Goal: Task Accomplishment & Management: Complete application form

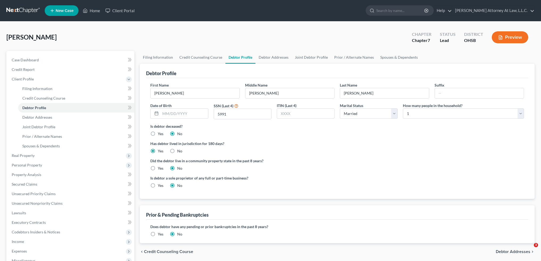
select select "1"
select select "0"
click at [266, 57] on link "Debtor Addresses" at bounding box center [273, 57] width 36 height 13
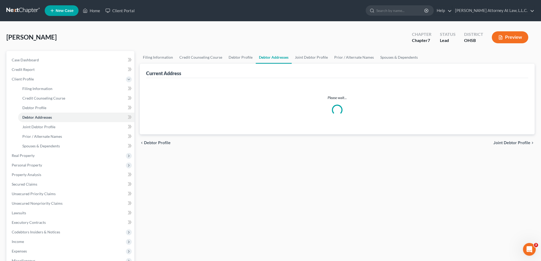
select select "0"
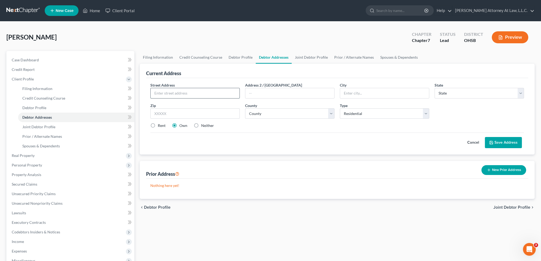
click at [204, 95] on input "text" at bounding box center [195, 93] width 89 height 10
type input "[STREET_ADDRESS][PERSON_NAME]"
type input "[GEOGRAPHIC_DATA]"
select select "36"
type input "43140"
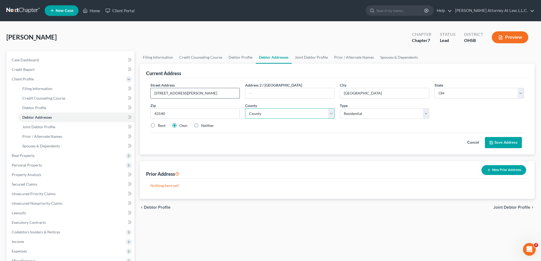
select select "48"
click at [306, 58] on link "Joint Debtor Profile" at bounding box center [310, 57] width 39 height 13
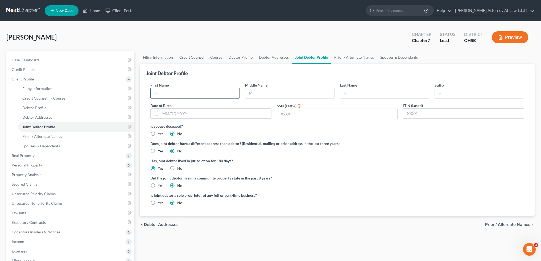
click at [177, 93] on input "text" at bounding box center [195, 93] width 89 height 10
type input "[PERSON_NAME]"
type input "A"
type input "[PERSON_NAME]"
type input "1785"
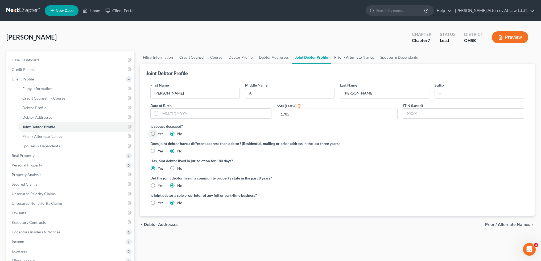
click at [346, 56] on link "Prior / Alternate Names" at bounding box center [354, 57] width 46 height 13
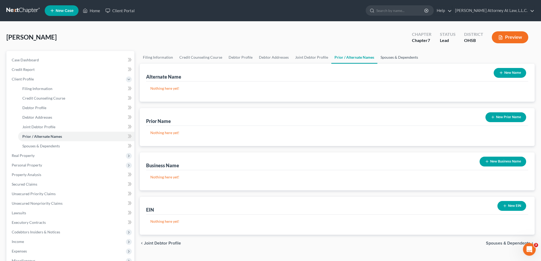
click at [391, 57] on link "Spouses & Dependents" at bounding box center [399, 57] width 44 height 13
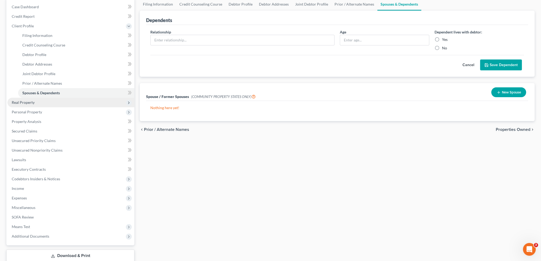
click at [34, 103] on span "Real Property" at bounding box center [23, 102] width 23 height 5
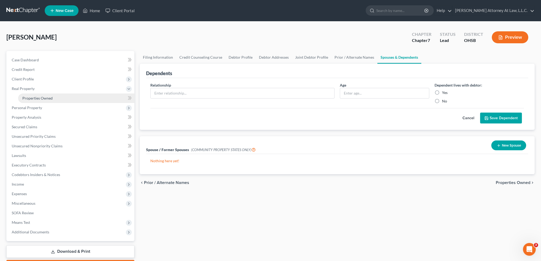
click at [32, 98] on span "Properties Owned" at bounding box center [37, 98] width 30 height 5
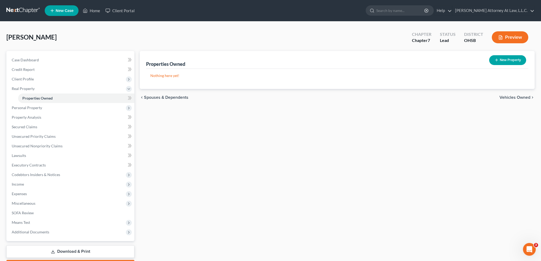
click at [501, 60] on button "New Property" at bounding box center [507, 60] width 37 height 10
select select "2"
select select "0"
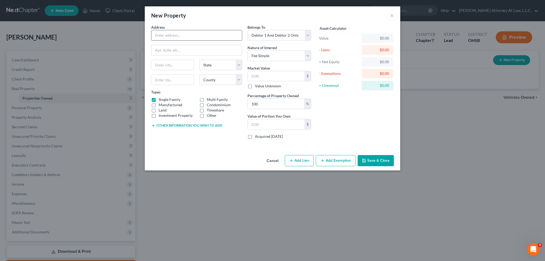
click at [209, 33] on input "text" at bounding box center [196, 35] width 90 height 10
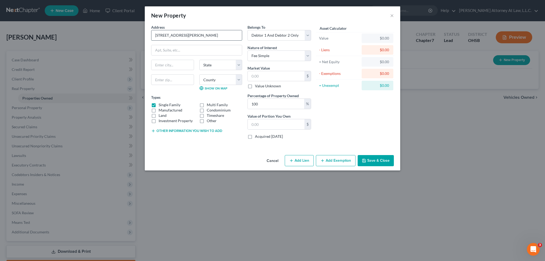
type input "[STREET_ADDRESS][PERSON_NAME]"
type input "[GEOGRAPHIC_DATA]"
select select "36"
type input "43140"
select select "48"
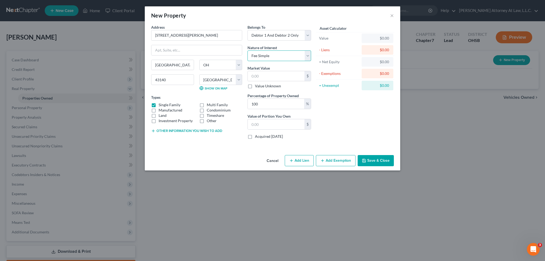
click at [271, 53] on select "Select Fee Simple Joint Tenant Life Estate Equitable Interest Future Interest T…" at bounding box center [279, 56] width 64 height 11
click at [247, 51] on select "Select Fee Simple Joint Tenant Life Estate Equitable Interest Future Interest T…" at bounding box center [279, 56] width 64 height 11
click at [261, 74] on input "text" at bounding box center [276, 76] width 57 height 10
type input "1"
type input "1.00"
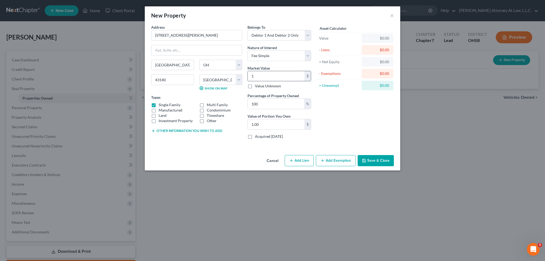
type input "15"
type input "15.00"
type input "158"
type input "158.00"
type input "1584"
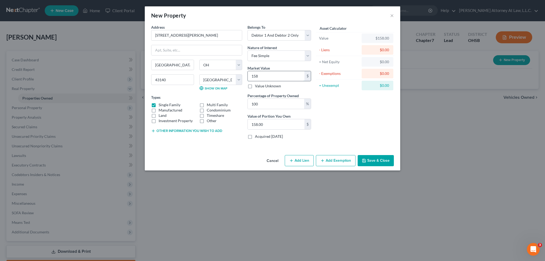
type input "1,584.00"
type input "1,5847"
type input "15,847.00"
type input "1,58470"
type input "158,470.00"
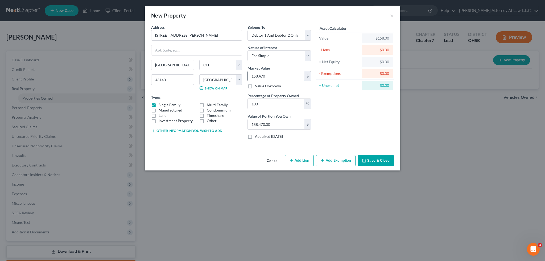
type input "158,470"
click at [298, 161] on button "Add Lien" at bounding box center [299, 160] width 29 height 11
select select "2"
select select "0"
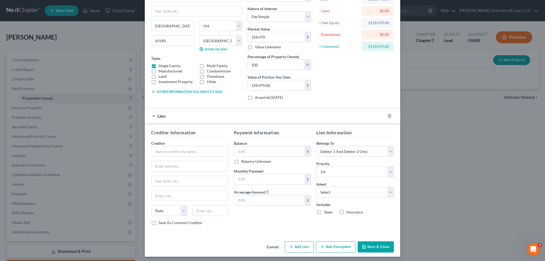
scroll to position [40, 0]
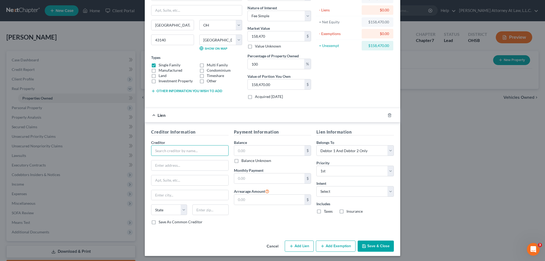
click at [197, 153] on input "text" at bounding box center [189, 150] width 77 height 11
type input "Rocket Mortgage"
click at [247, 146] on input "text" at bounding box center [269, 151] width 70 height 10
type input "107,000"
click at [252, 179] on input "text" at bounding box center [269, 179] width 70 height 10
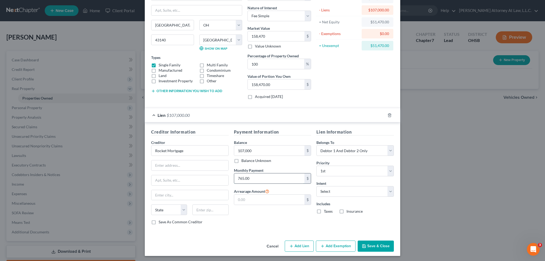
type input "765.00"
click at [332, 191] on select "Select Surrender Redeem Reaffirm Avoid Other" at bounding box center [354, 191] width 77 height 11
select select "2"
click at [316, 186] on select "Select Surrender Redeem Reaffirm Avoid Other" at bounding box center [354, 191] width 77 height 11
click at [324, 211] on label "Taxes" at bounding box center [328, 211] width 9 height 5
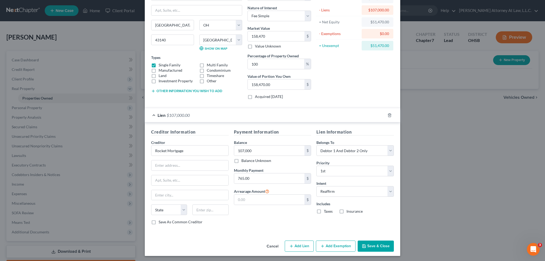
click at [326, 211] on input "Taxes" at bounding box center [327, 210] width 3 height 3
checkbox input "true"
click at [346, 211] on label "Insurance" at bounding box center [354, 211] width 16 height 5
click at [348, 211] on input "Insurance" at bounding box center [349, 210] width 3 height 3
checkbox input "true"
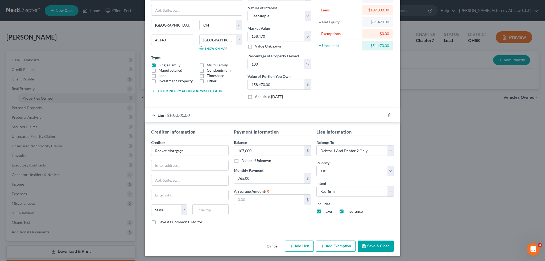
click at [336, 245] on button "Add Exemption" at bounding box center [336, 246] width 40 height 11
select select "2"
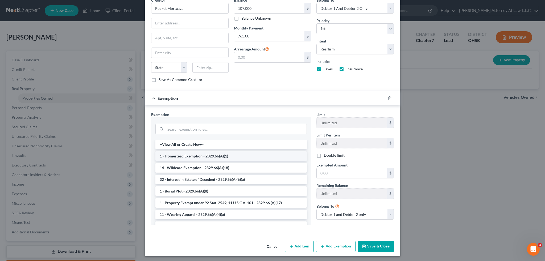
click at [202, 156] on li "1 - Homestead Exemption - 2329.66(A)(1)" at bounding box center [230, 157] width 151 height 10
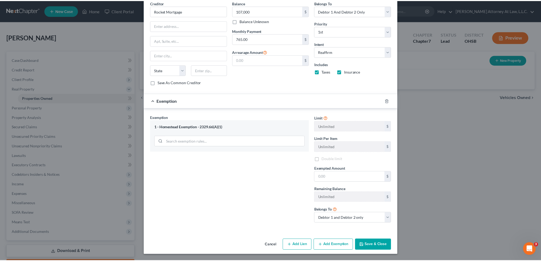
scroll to position [178, 0]
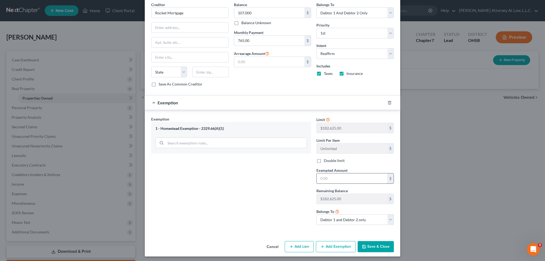
click at [319, 174] on input "text" at bounding box center [351, 179] width 70 height 10
type input "182,625"
click at [376, 245] on button "Save & Close" at bounding box center [375, 246] width 36 height 11
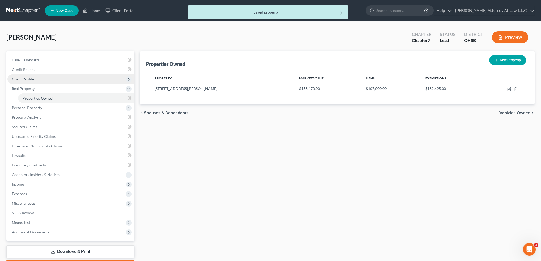
click at [23, 79] on span "Client Profile" at bounding box center [23, 79] width 22 height 5
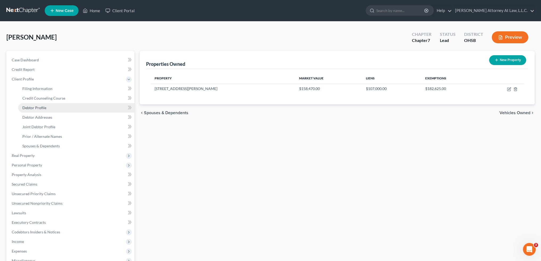
click at [43, 110] on span "Debtor Profile" at bounding box center [34, 108] width 24 height 5
select select "1"
select select "0"
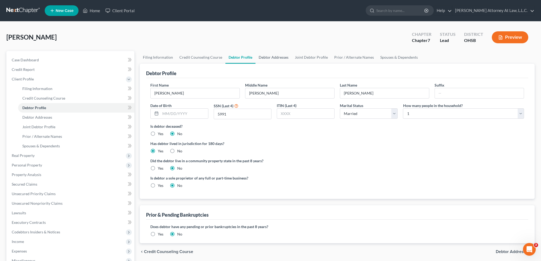
click at [280, 57] on link "Debtor Addresses" at bounding box center [273, 57] width 36 height 13
select select "0"
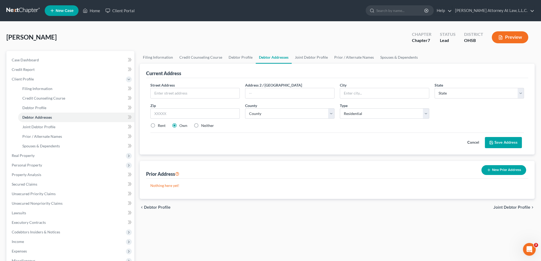
click at [181, 99] on div "Street Address * Address 2 / PO Box City * State * State AL AK AR AZ CA CO CT D…" at bounding box center [337, 107] width 379 height 51
click at [179, 95] on input "text" at bounding box center [195, 93] width 89 height 10
type input "[STREET_ADDRESS][PERSON_NAME]"
type input "[GEOGRAPHIC_DATA]"
select select "36"
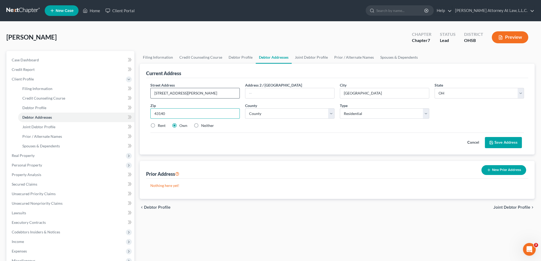
type input "43140"
select select "48"
click at [501, 144] on button "Save Address" at bounding box center [502, 142] width 37 height 11
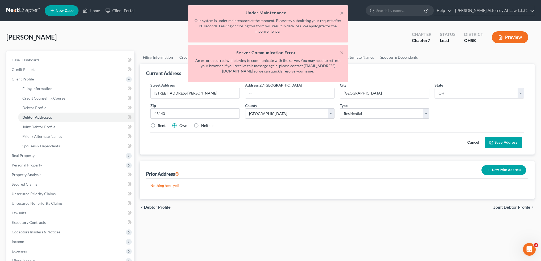
click at [341, 12] on button "×" at bounding box center [342, 13] width 4 height 6
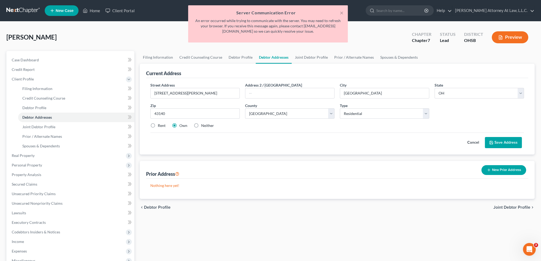
click at [343, 13] on div "× Server Communication Error An error occurred while trying to communicate with…" at bounding box center [268, 23] width 160 height 37
click at [342, 12] on button "×" at bounding box center [342, 13] width 4 height 6
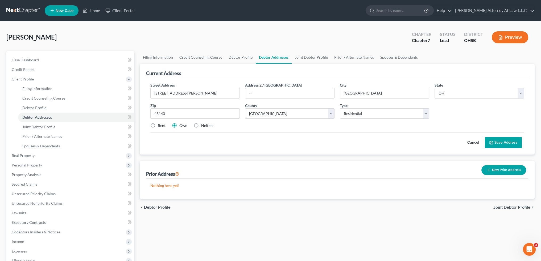
click at [500, 142] on button "Save Address" at bounding box center [502, 142] width 37 height 11
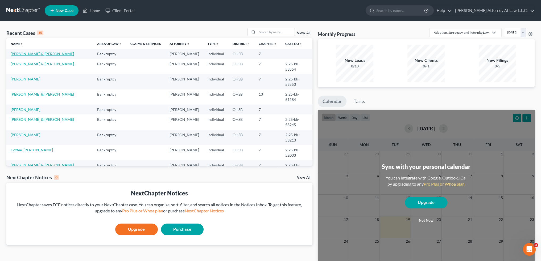
click at [33, 54] on link "[PERSON_NAME] & [PERSON_NAME]" at bounding box center [42, 54] width 63 height 5
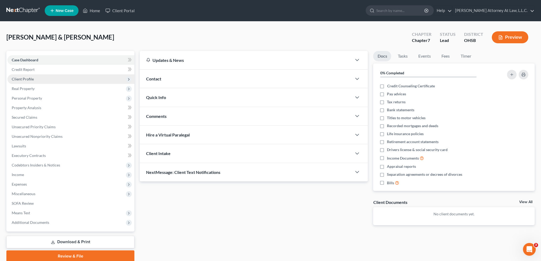
click at [23, 78] on span "Client Profile" at bounding box center [23, 79] width 22 height 5
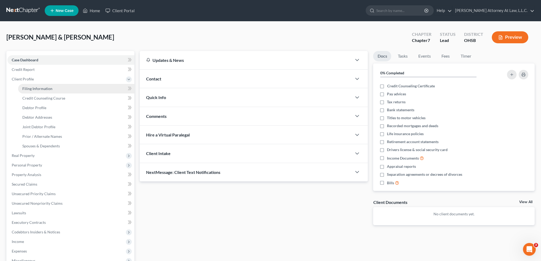
click at [44, 90] on span "Filing Information" at bounding box center [37, 88] width 30 height 5
select select "1"
select select "0"
select select "36"
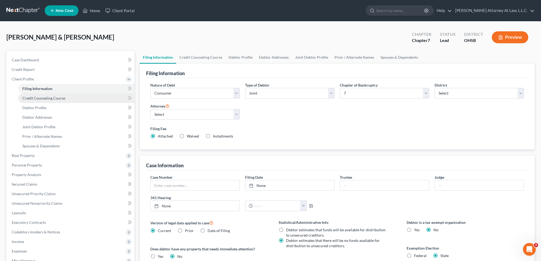
click at [43, 99] on span "Credit Counseling Course" at bounding box center [43, 98] width 43 height 5
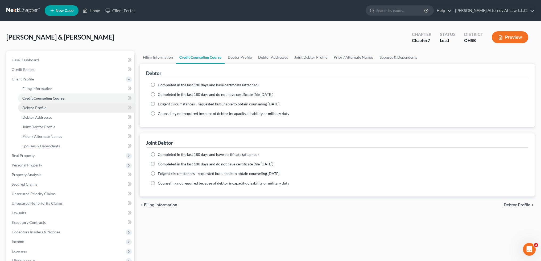
click at [46, 107] on link "Debtor Profile" at bounding box center [76, 108] width 116 height 10
select select "1"
select select "0"
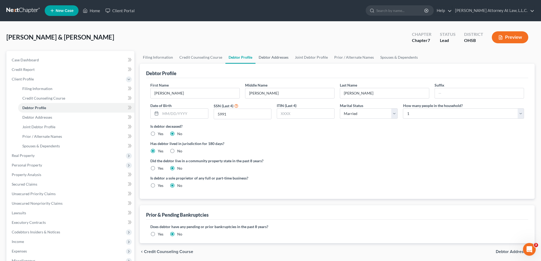
click at [270, 56] on link "Debtor Addresses" at bounding box center [273, 57] width 36 height 13
select select "0"
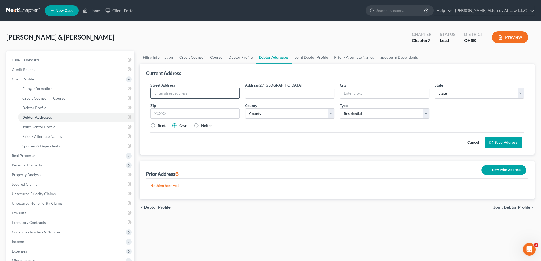
click at [209, 95] on input "text" at bounding box center [195, 93] width 89 height 10
type input "[STREET_ADDRESS][PERSON_NAME]"
type input "[GEOGRAPHIC_DATA]"
select select "36"
type input "43140"
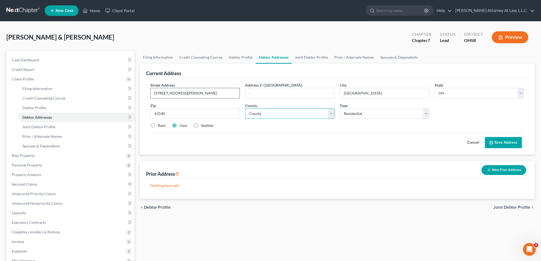
select select "48"
click at [509, 143] on button "Save Address" at bounding box center [502, 142] width 37 height 11
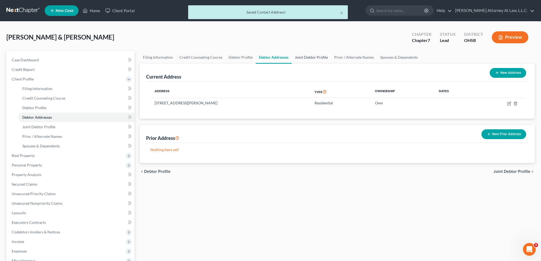
click at [303, 58] on link "Joint Debtor Profile" at bounding box center [310, 57] width 39 height 13
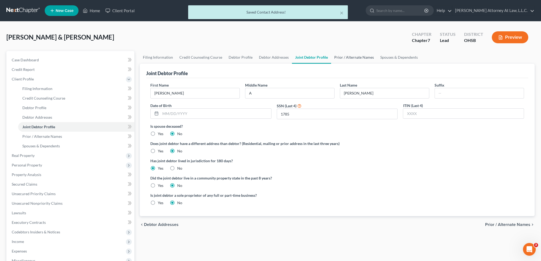
click at [343, 57] on link "Prior / Alternate Names" at bounding box center [354, 57] width 46 height 13
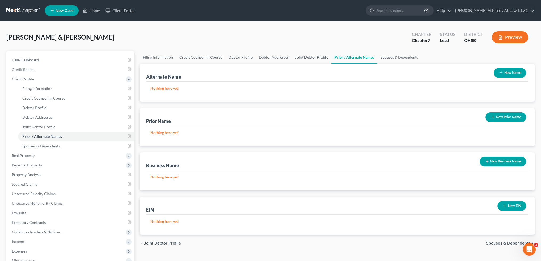
click at [314, 57] on link "Joint Debtor Profile" at bounding box center [311, 57] width 39 height 13
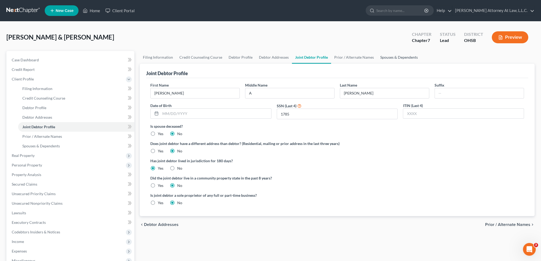
click at [395, 58] on link "Spouses & Dependents" at bounding box center [399, 57] width 44 height 13
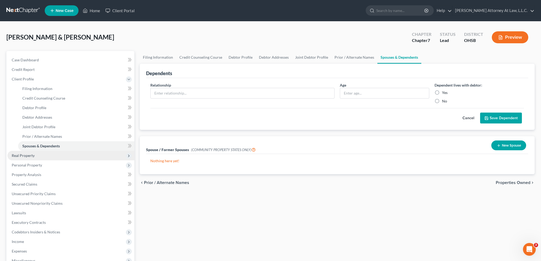
click at [30, 157] on span "Real Property" at bounding box center [23, 155] width 23 height 5
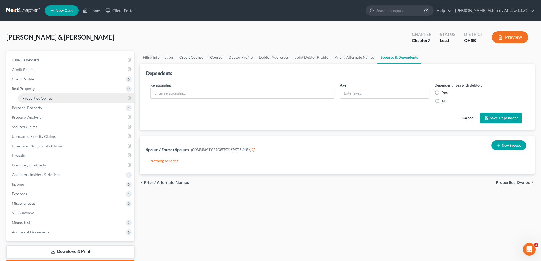
click at [47, 97] on span "Properties Owned" at bounding box center [37, 98] width 30 height 5
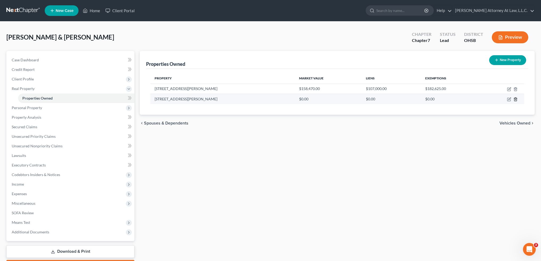
click at [516, 99] on icon "button" at bounding box center [515, 99] width 4 height 4
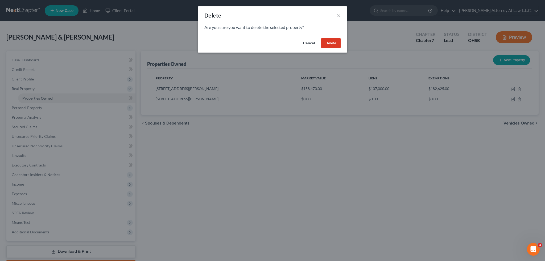
click at [329, 43] on button "Delete" at bounding box center [330, 43] width 19 height 11
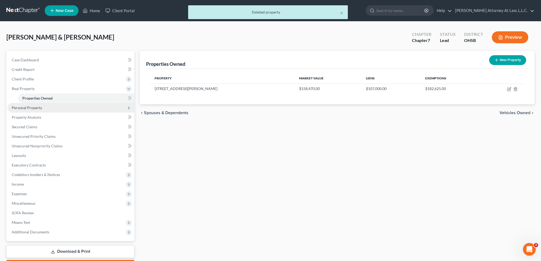
click at [53, 111] on span "Personal Property" at bounding box center [70, 108] width 127 height 10
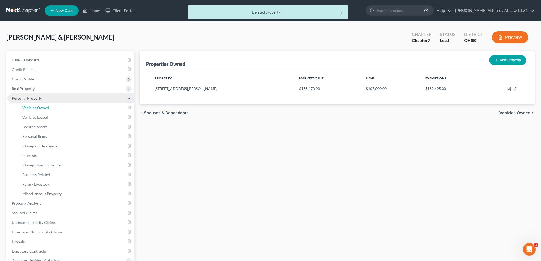
click at [53, 111] on link "Vehicles Owned" at bounding box center [76, 108] width 116 height 10
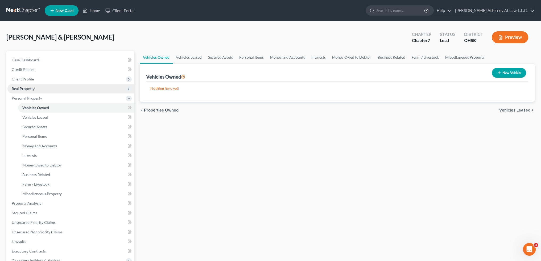
click at [39, 91] on span "Real Property" at bounding box center [70, 89] width 127 height 10
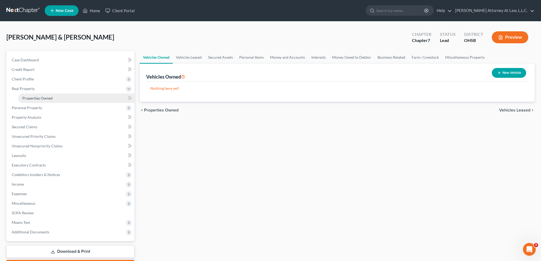
click at [42, 99] on span "Properties Owned" at bounding box center [37, 98] width 30 height 5
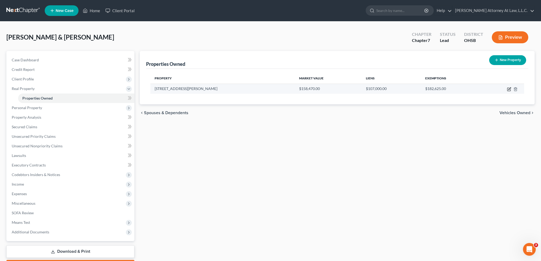
click at [508, 89] on icon "button" at bounding box center [509, 88] width 2 height 2
select select "36"
select select "48"
select select "2"
select select "0"
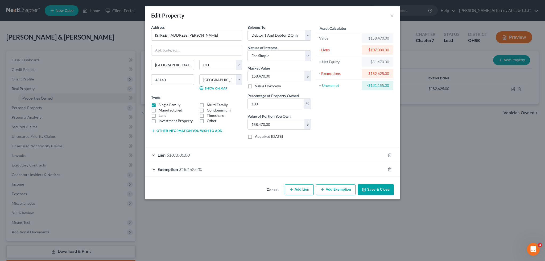
click at [294, 192] on button "Add Lien" at bounding box center [299, 190] width 29 height 11
select select "2"
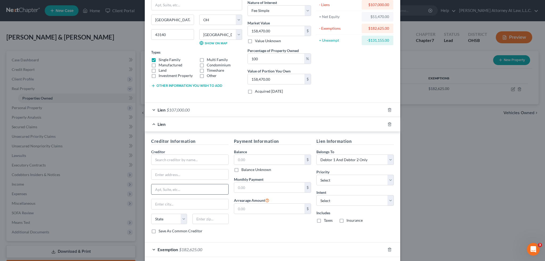
scroll to position [53, 0]
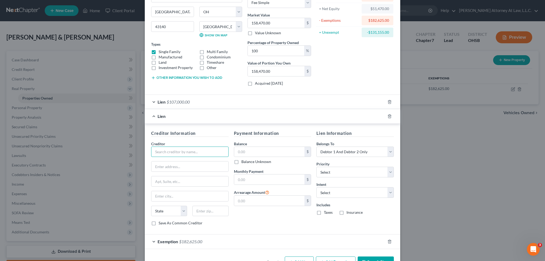
click at [164, 151] on input "text" at bounding box center [189, 152] width 77 height 11
type input "Civista"
click at [248, 151] on input "text" at bounding box center [269, 152] width 70 height 10
type input "58,000"
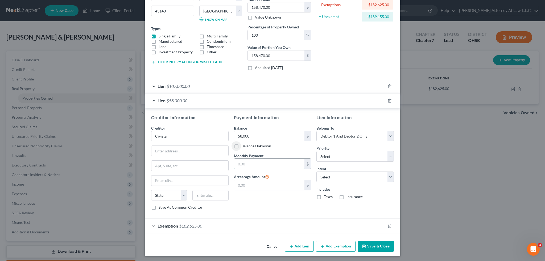
click at [293, 159] on input "text" at bounding box center [269, 164] width 70 height 10
type input "425"
click at [371, 176] on select "Select Surrender Redeem Reaffirm Avoid Other" at bounding box center [354, 177] width 77 height 11
select select "2"
click at [316, 172] on select "Select Surrender Redeem Reaffirm Avoid Other" at bounding box center [354, 177] width 77 height 11
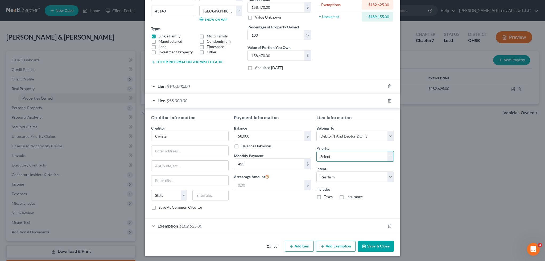
click at [331, 155] on select "Select 1st 2nd 3rd 4th 5th 6th 7th 8th 9th 10th 11th 12th 13th 14th 15th 16th 1…" at bounding box center [354, 156] width 77 height 11
select select "1"
click at [316, 151] on select "Select 1st 2nd 3rd 4th 5th 6th 7th 8th 9th 10th 11th 12th 13th 14th 15th 16th 1…" at bounding box center [354, 156] width 77 height 11
click at [370, 245] on button "Save & Close" at bounding box center [375, 246] width 36 height 11
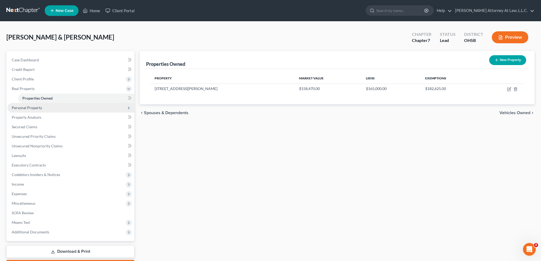
click at [24, 110] on span "Personal Property" at bounding box center [27, 108] width 30 height 5
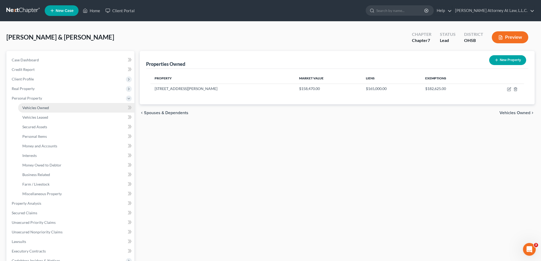
click at [49, 109] on link "Vehicles Owned" at bounding box center [76, 108] width 116 height 10
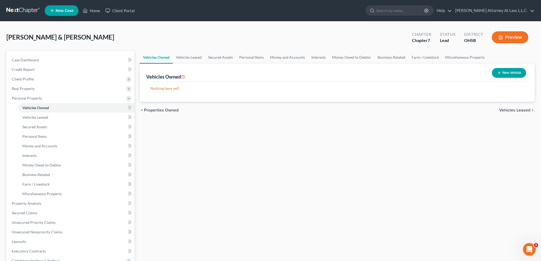
click at [507, 73] on button "New Vehicle" at bounding box center [508, 73] width 34 height 10
select select "0"
select select "2"
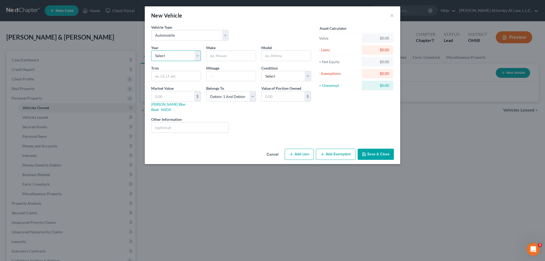
click at [172, 54] on select "Select 2026 2025 2024 2023 2022 2021 2020 2019 2018 2017 2016 2015 2014 2013 20…" at bounding box center [176, 56] width 50 height 11
select select "14"
click at [151, 51] on select "Select 2026 2025 2024 2023 2022 2021 2020 2019 2018 2017 2016 2015 2014 2013 20…" at bounding box center [176, 56] width 50 height 11
click at [214, 50] on label "Make *" at bounding box center [210, 48] width 9 height 6
click at [215, 53] on input "text" at bounding box center [230, 56] width 49 height 10
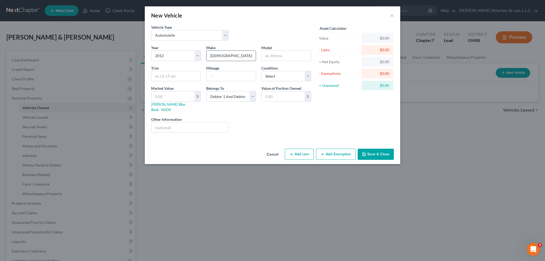
type input "[DEMOGRAPHIC_DATA]"
type input "300"
click at [213, 74] on input "text" at bounding box center [230, 76] width 49 height 10
type input "100000"
click at [307, 77] on select "Select Excellent Very Good Good Fair Poor" at bounding box center [286, 76] width 50 height 11
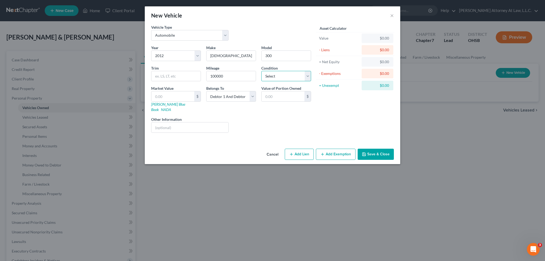
select select "2"
click at [261, 71] on select "Select Excellent Very Good Good Fair Poor" at bounding box center [286, 76] width 50 height 11
click at [283, 95] on input "text" at bounding box center [282, 96] width 43 height 10
type input "6,500"
click at [169, 97] on input "text" at bounding box center [172, 96] width 43 height 10
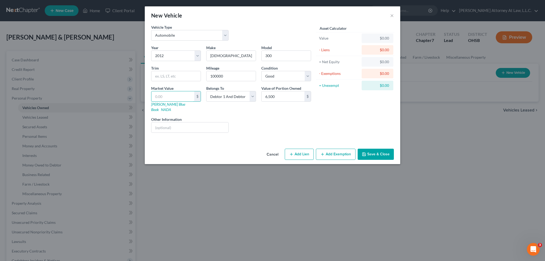
drag, startPoint x: 166, startPoint y: 96, endPoint x: 130, endPoint y: 98, distance: 35.7
click at [130, 98] on div "New Vehicle × Vehicle Type Select Automobile Truck Trailer Watercraft Aircraft …" at bounding box center [272, 130] width 545 height 261
type input "6"
type input "6.00"
type input "65"
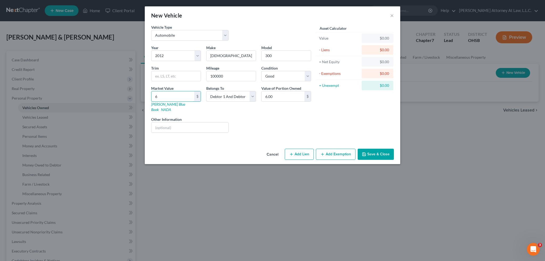
type input "65.00"
type input "650"
type input "650.00"
type input "6500"
type input "6,500.00"
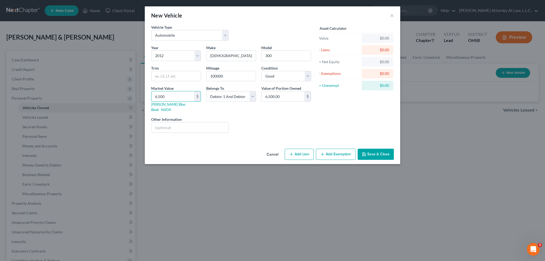
type input "6,500"
click at [328, 152] on button "Add Exemption" at bounding box center [336, 154] width 40 height 11
select select "2"
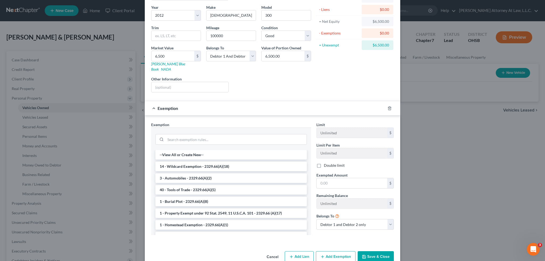
scroll to position [46, 0]
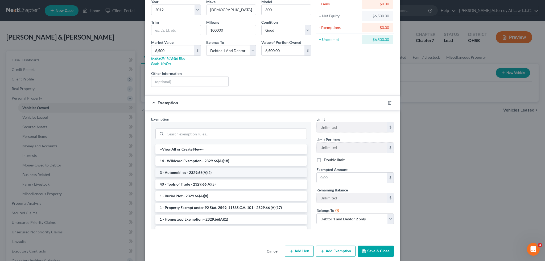
click at [194, 168] on li "3 - Automobiles - 2329.66(A)(2)" at bounding box center [230, 173] width 151 height 10
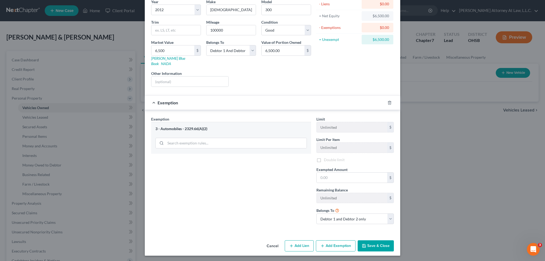
scroll to position [41, 0]
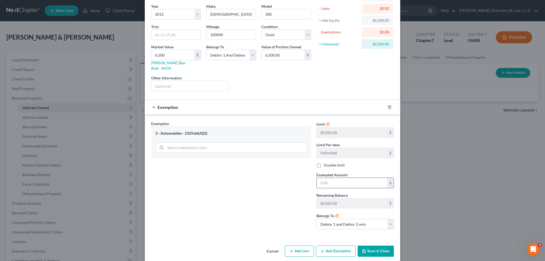
click at [330, 179] on input "text" at bounding box center [351, 183] width 70 height 10
type input "5,025"
drag, startPoint x: 379, startPoint y: 244, endPoint x: 383, endPoint y: 215, distance: 29.5
click at [380, 215] on div "New Vehicle × Vehicle Type Select Automobile Truck Trailer Watercraft Aircraft …" at bounding box center [272, 113] width 255 height 296
click at [388, 219] on select "Debtor 1 only Debtor 2 only Debtor 1 and Debtor 2 only" at bounding box center [354, 224] width 77 height 11
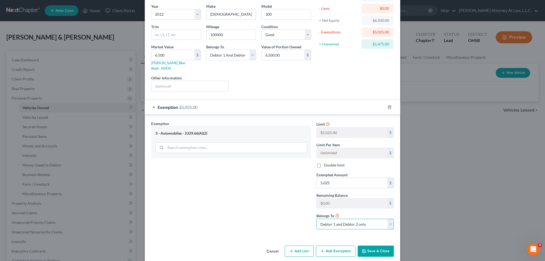
select select "1"
click at [316, 219] on select "Debtor 1 only Debtor 2 only Debtor 1 and Debtor 2 only" at bounding box center [354, 224] width 77 height 11
click at [373, 246] on button "Save & Close" at bounding box center [375, 251] width 36 height 11
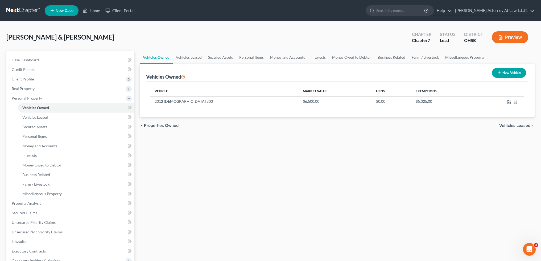
click at [506, 73] on button "New Vehicle" at bounding box center [508, 73] width 34 height 10
select select "0"
select select "2"
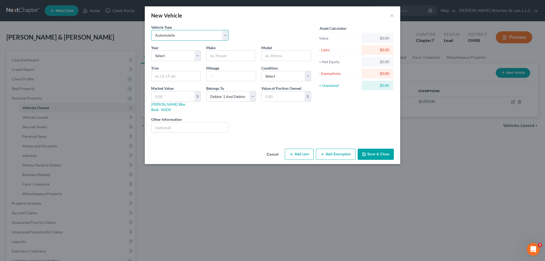
drag, startPoint x: 194, startPoint y: 30, endPoint x: 194, endPoint y: 34, distance: 3.2
click at [194, 31] on select "Select Automobile Truck Trailer Watercraft Aircraft Motor Home Atv Other Vehicle" at bounding box center [189, 35] width 77 height 11
click at [151, 30] on select "Select Automobile Truck Trailer Watercraft Aircraft Motor Home Atv Other Vehicle" at bounding box center [189, 35] width 77 height 11
click at [169, 56] on select "Select 2026 2025 2024 2023 2022 2021 2020 2019 2018 2017 2016 2015 2014 2013 20…" at bounding box center [176, 56] width 50 height 11
select select "11"
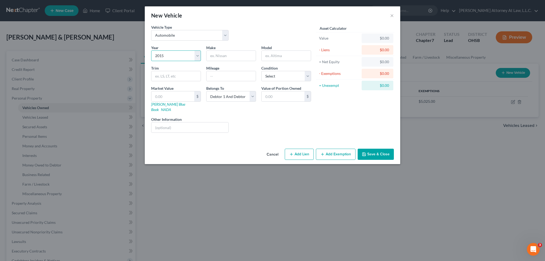
click at [151, 51] on select "Select 2026 2025 2024 2023 2022 2021 2020 2019 2018 2017 2016 2015 2014 2013 20…" at bounding box center [176, 56] width 50 height 11
click at [225, 57] on input "text" at bounding box center [230, 56] width 49 height 10
type input "Ford"
type input "Edge"
click at [240, 76] on input "text" at bounding box center [230, 76] width 49 height 10
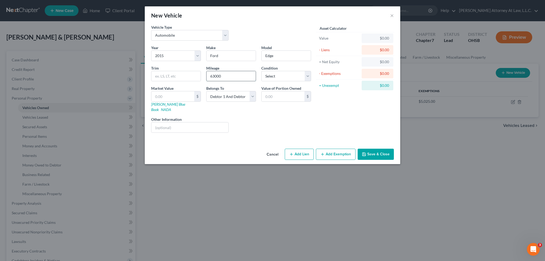
type input "63000"
drag, startPoint x: 306, startPoint y: 74, endPoint x: 304, endPoint y: 80, distance: 6.5
click at [306, 74] on select "Select Excellent Very Good Good Fair Poor" at bounding box center [286, 76] width 50 height 11
select select "2"
click at [261, 71] on select "Select Excellent Very Good Good Fair Poor" at bounding box center [286, 76] width 50 height 11
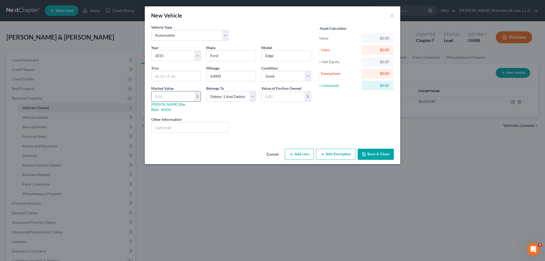
click at [168, 94] on input "text" at bounding box center [172, 96] width 43 height 10
type input "1"
type input "1.00"
type input "10"
type input "10.00"
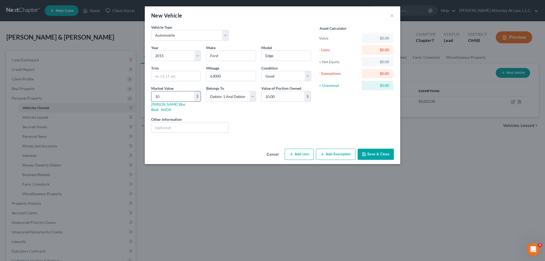
type input "100"
type input "100.00"
type input "1000"
type input "1,000.00"
type input "1,0000"
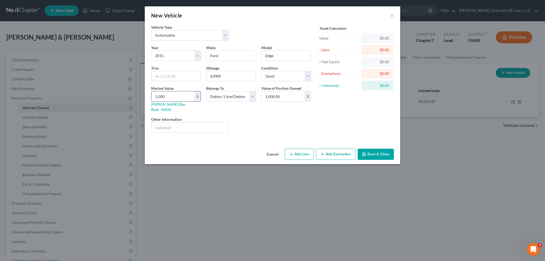
type input "10,000.00"
type input "10,000"
click at [252, 95] on select "Select Debtor 1 Only Debtor 2 Only Debtor 1 And Debtor 2 Only At Least One Of T…" at bounding box center [231, 96] width 50 height 11
click at [206, 91] on select "Select Debtor 1 Only Debtor 2 Only Debtor 1 And Debtor 2 Only At Least One Of T…" at bounding box center [231, 96] width 50 height 11
click at [255, 96] on select "Select Debtor 1 Only Debtor 2 Only Debtor 1 And Debtor 2 Only At Least One Of T…" at bounding box center [231, 96] width 50 height 11
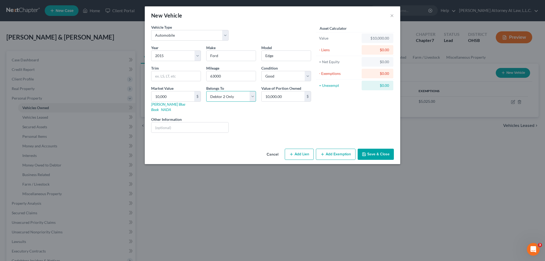
select select "0"
click at [206, 91] on select "Select Debtor 1 Only Debtor 2 Only Debtor 1 And Debtor 2 Only At Least One Of T…" at bounding box center [231, 96] width 50 height 11
click at [294, 152] on button "Add Lien" at bounding box center [299, 154] width 29 height 11
select select "0"
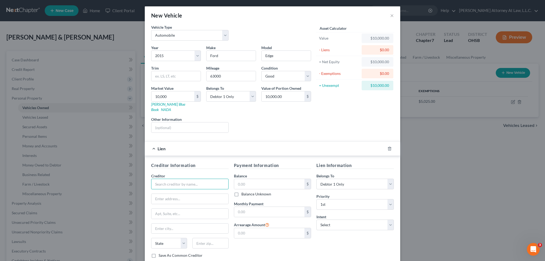
click at [160, 179] on input "text" at bounding box center [189, 184] width 77 height 11
type input "First Commonwealth Bank"
click at [249, 179] on input "text" at bounding box center [269, 184] width 70 height 10
type input "2,800"
click at [245, 207] on input "text" at bounding box center [269, 212] width 70 height 10
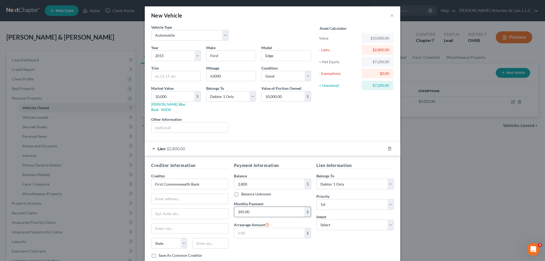
type input "345.00"
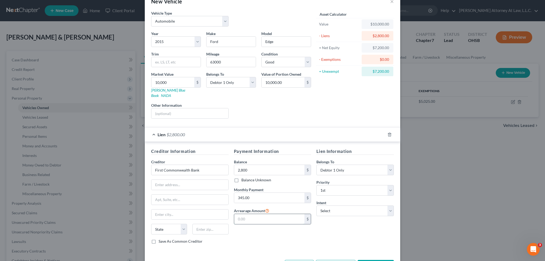
scroll to position [28, 0]
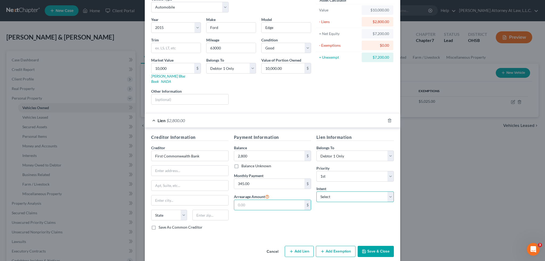
click at [338, 192] on select "Select Surrender Redeem Reaffirm Avoid Other" at bounding box center [354, 197] width 77 height 11
select select "2"
click at [316, 192] on select "Select Surrender Redeem Reaffirm Avoid Other" at bounding box center [354, 197] width 77 height 11
click at [344, 246] on button "Add Exemption" at bounding box center [336, 251] width 40 height 11
select select "2"
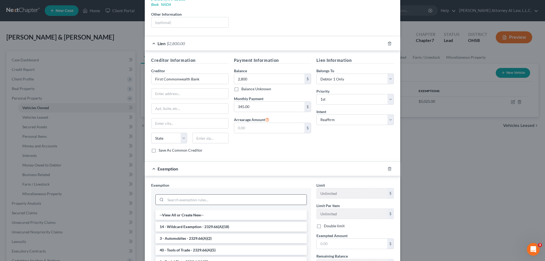
scroll to position [108, 0]
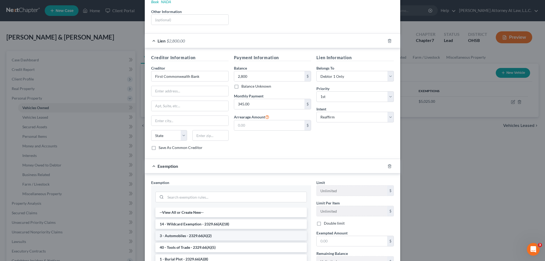
click at [196, 231] on li "3 - Automobiles - 2329.66(A)(2)" at bounding box center [230, 236] width 151 height 10
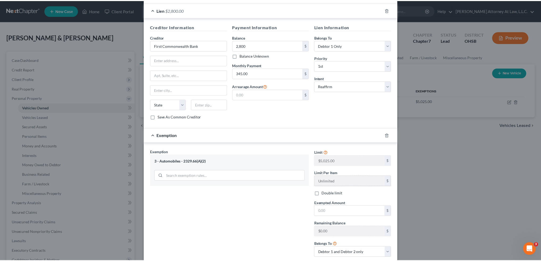
scroll to position [161, 0]
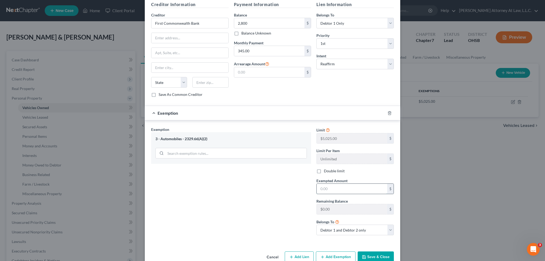
click at [329, 184] on input "text" at bounding box center [351, 189] width 70 height 10
type input "5,025"
click at [345, 225] on select "Debtor 1 only Debtor 2 only Debtor 1 and Debtor 2 only" at bounding box center [354, 230] width 77 height 11
select select "0"
click at [316, 225] on select "Debtor 1 only Debtor 2 only Debtor 1 and Debtor 2 only" at bounding box center [354, 230] width 77 height 11
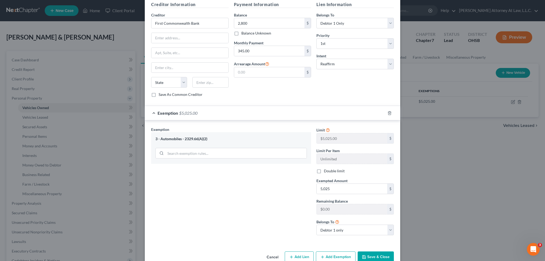
click at [371, 252] on button "Save & Close" at bounding box center [375, 257] width 36 height 11
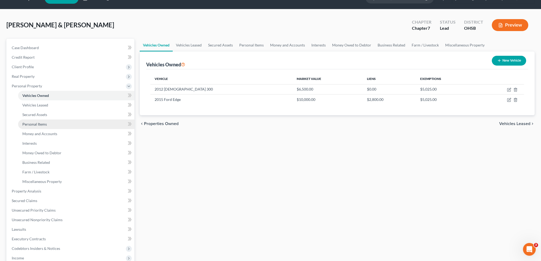
scroll to position [27, 0]
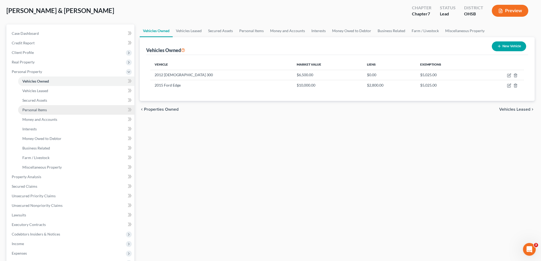
click at [34, 113] on link "Personal Items" at bounding box center [76, 110] width 116 height 10
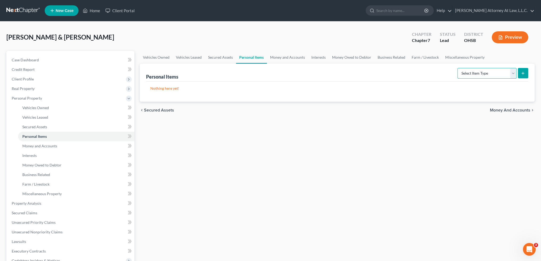
click at [514, 74] on select "Select Item Type Clothing Collectibles Of Value Electronics Firearms Household …" at bounding box center [486, 73] width 59 height 11
select select "household_goods"
click at [458, 68] on select "Select Item Type Clothing Collectibles Of Value Electronics Firearms Household …" at bounding box center [486, 73] width 59 height 11
click at [522, 73] on icon "submit" at bounding box center [522, 73] width 4 height 4
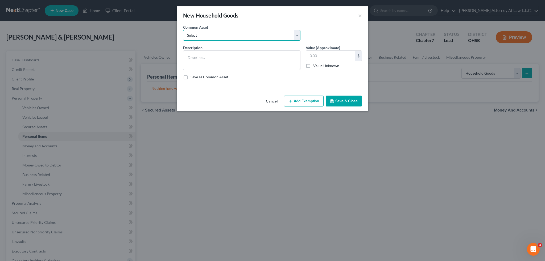
click at [201, 36] on select "Select Household furniture" at bounding box center [241, 35] width 117 height 11
select select "0"
click at [183, 30] on select "Select Household furniture" at bounding box center [241, 35] width 117 height 11
type textarea "Household furniture"
click at [194, 56] on textarea "Household furniture" at bounding box center [241, 61] width 117 height 20
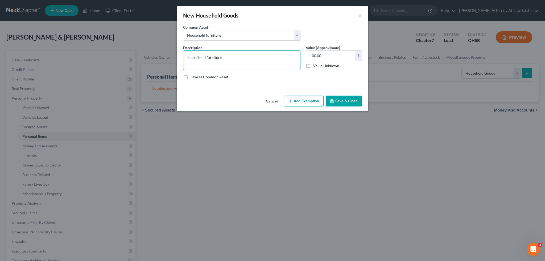
drag, startPoint x: 282, startPoint y: 59, endPoint x: 299, endPoint y: 58, distance: 17.1
click at [282, 59] on textarea "Household furniture" at bounding box center [241, 61] width 117 height 20
type input "2,500"
click at [306, 104] on button "Add Exemption" at bounding box center [304, 101] width 40 height 11
select select "2"
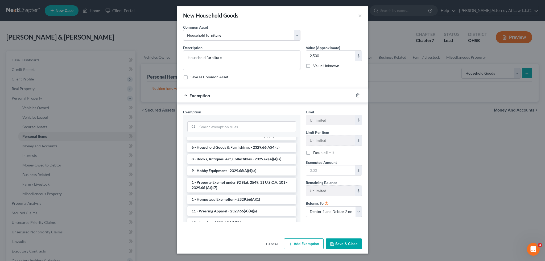
scroll to position [106, 0]
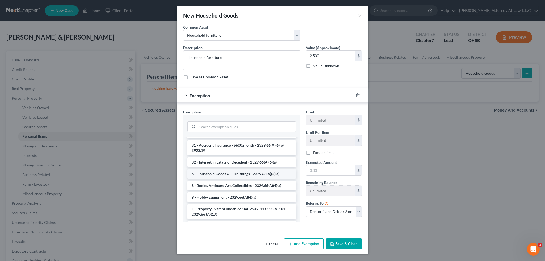
click at [221, 169] on li "6 - Household Goods & Furnishings - 2329.66(A)(4)(a)" at bounding box center [241, 174] width 109 height 10
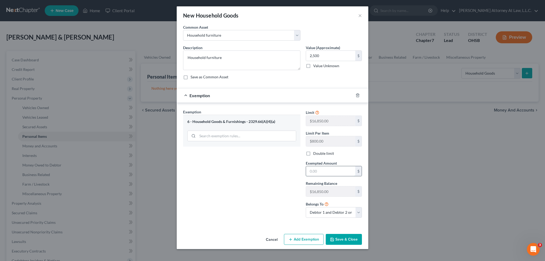
click at [325, 172] on input "text" at bounding box center [330, 171] width 49 height 10
type input "2,500"
click at [343, 242] on button "Save & Close" at bounding box center [343, 239] width 36 height 11
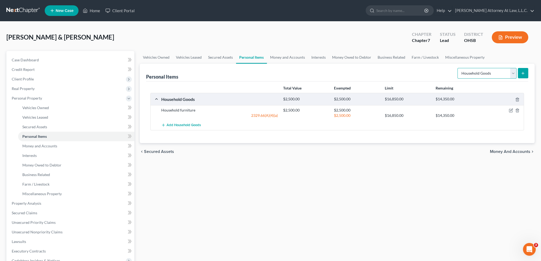
click at [514, 75] on select "Select Item Type Clothing Collectibles Of Value Electronics Firearms Household …" at bounding box center [486, 73] width 59 height 11
select select "electronics"
click at [458, 68] on select "Select Item Type Clothing Collectibles Of Value Electronics Firearms Household …" at bounding box center [486, 73] width 59 height 11
click at [524, 74] on icon "submit" at bounding box center [522, 73] width 4 height 4
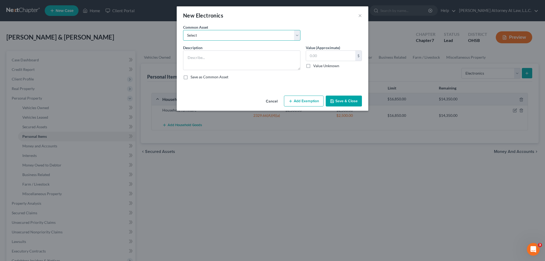
click at [203, 38] on select "Select Household electronics Household electronics" at bounding box center [241, 35] width 117 height 11
select select "1"
click at [183, 30] on select "Select Household electronics Household electronics" at bounding box center [241, 35] width 117 height 11
type textarea "Household electronics"
type input "1,000"
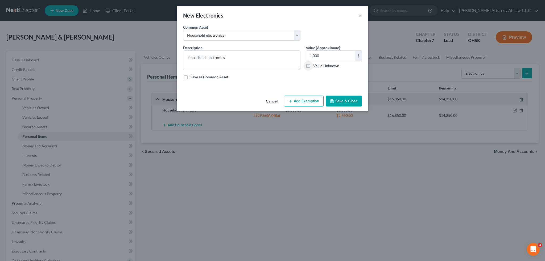
click at [309, 102] on button "Add Exemption" at bounding box center [304, 101] width 40 height 11
select select "2"
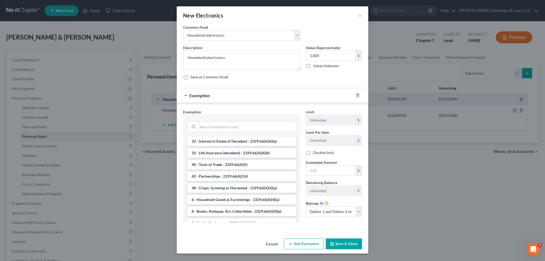
scroll to position [661, 0]
click at [226, 192] on li "6 - Household Goods & Furnishings - 2329.66(A)(4)(a)" at bounding box center [241, 190] width 109 height 10
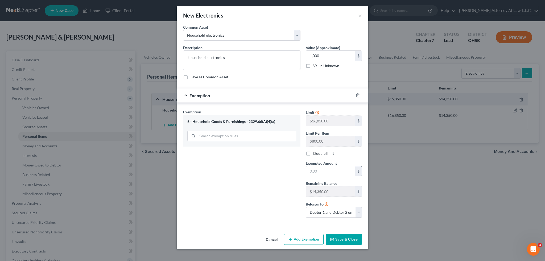
click at [318, 171] on input "text" at bounding box center [330, 171] width 49 height 10
type input "1,000"
click at [350, 241] on button "Save & Close" at bounding box center [343, 239] width 36 height 11
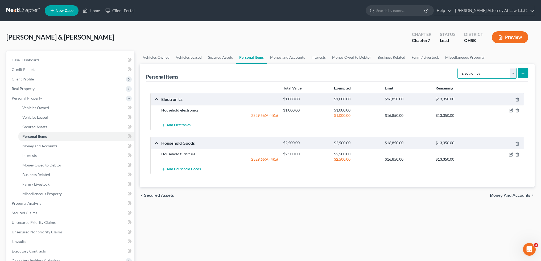
click at [513, 73] on select "Select Item Type Clothing Collectibles Of Value Electronics Firearms Household …" at bounding box center [486, 73] width 59 height 11
select select "firearms"
click at [458, 68] on select "Select Item Type Clothing Collectibles Of Value Electronics Firearms Household …" at bounding box center [486, 73] width 59 height 11
click at [523, 72] on icon "submit" at bounding box center [522, 73] width 4 height 4
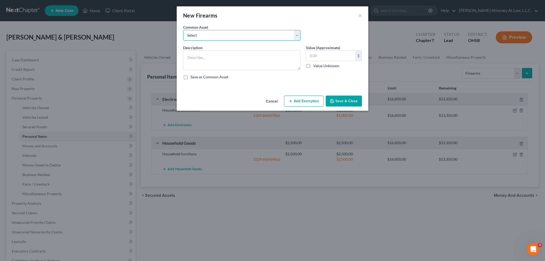
click at [213, 38] on select "Select Revolver 3 different Rifles and a 32 Caliber handgun" at bounding box center [241, 35] width 117 height 11
click at [197, 33] on select "Select Revolver 3 different Rifles and a 32 Caliber handgun" at bounding box center [241, 35] width 117 height 11
click at [197, 57] on textarea at bounding box center [241, 61] width 117 height 20
type textarea "2 Handguns"
type input "500"
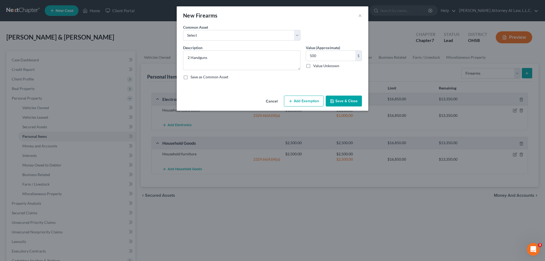
click at [308, 101] on button "Add Exemption" at bounding box center [304, 101] width 40 height 11
select select "2"
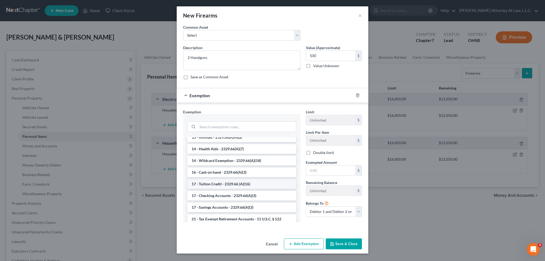
scroll to position [80, 0]
click at [236, 161] on li "14 - Wildcard Exemption - 2329.66(A)(18)" at bounding box center [241, 162] width 109 height 10
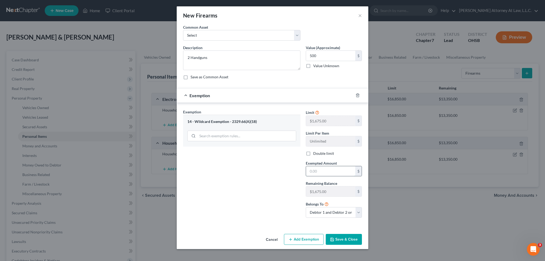
click at [317, 169] on input "text" at bounding box center [330, 171] width 49 height 10
type input "500"
click at [340, 240] on button "Save & Close" at bounding box center [343, 239] width 36 height 11
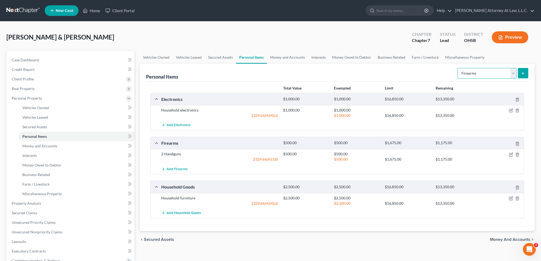
click at [514, 73] on select "Select Item Type Clothing Collectibles Of Value Electronics Firearms Household …" at bounding box center [486, 73] width 59 height 11
select select "pets"
click at [458, 68] on select "Select Item Type Clothing Collectibles Of Value Electronics Firearms Household …" at bounding box center [486, 73] width 59 height 11
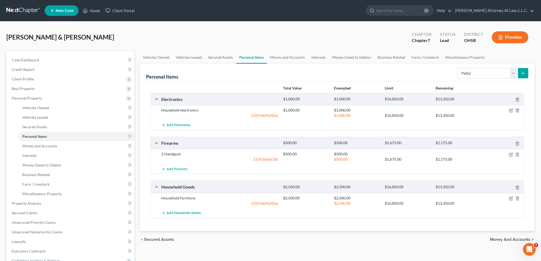
click at [524, 73] on icon "submit" at bounding box center [522, 73] width 4 height 4
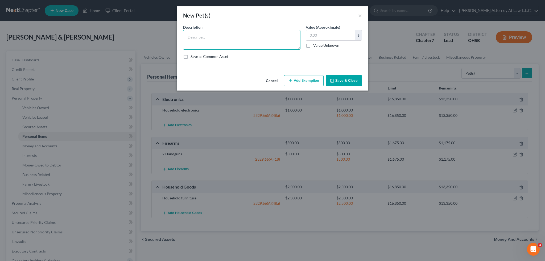
click at [205, 43] on textarea at bounding box center [241, 40] width 117 height 20
type textarea "4 dogs"
type input "0.00"
click at [340, 79] on button "Save & Close" at bounding box center [343, 80] width 36 height 11
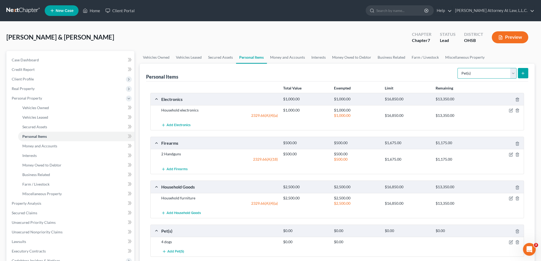
click at [513, 73] on select "Select Item Type Clothing Collectibles Of Value Electronics Firearms Household …" at bounding box center [486, 73] width 59 height 11
click at [524, 72] on icon "submit" at bounding box center [522, 73] width 4 height 4
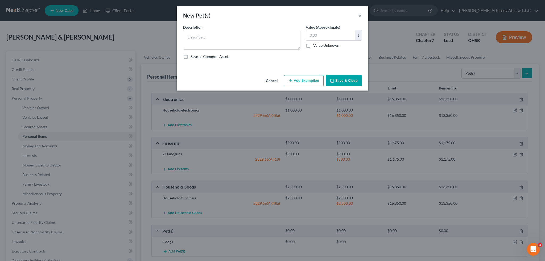
click at [361, 16] on button "×" at bounding box center [360, 15] width 4 height 6
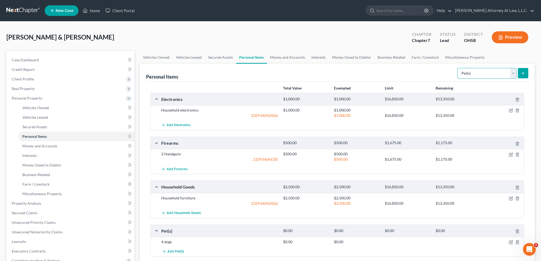
click at [513, 73] on select "Select Item Type Clothing Collectibles Of Value Electronics Firearms Household …" at bounding box center [486, 73] width 59 height 11
click at [83, 145] on link "Money and Accounts" at bounding box center [76, 146] width 116 height 10
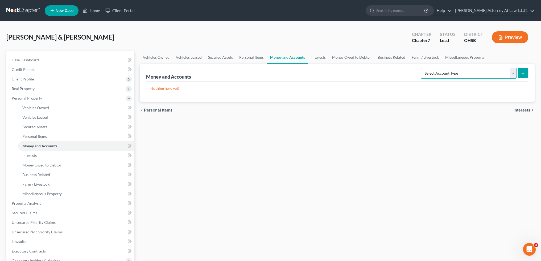
click at [513, 73] on select "Select Account Type Brokerage Cash on Hand Certificates of Deposit Checking Acc…" at bounding box center [468, 73] width 96 height 11
select select "cash_on_hand"
click at [421, 68] on select "Select Account Type Brokerage Cash on Hand Certificates of Deposit Checking Acc…" at bounding box center [468, 73] width 96 height 11
click at [522, 73] on icon "submit" at bounding box center [522, 73] width 4 height 4
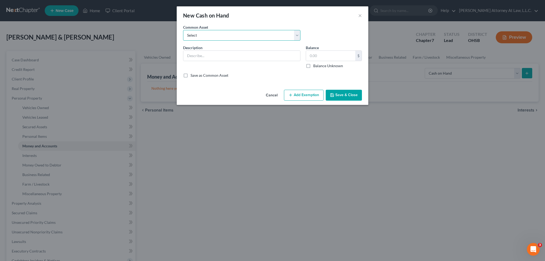
click at [200, 36] on select "Select Cash on hand" at bounding box center [241, 35] width 117 height 11
select select "0"
click at [183, 30] on select "Select Cash on hand" at bounding box center [241, 35] width 117 height 11
type input "Cash on hand"
click at [327, 54] on input "20.00" at bounding box center [330, 56] width 49 height 10
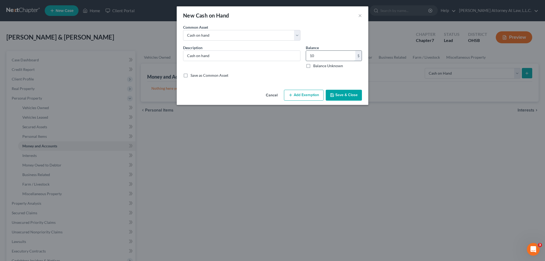
type input "10"
click at [314, 94] on button "Add Exemption" at bounding box center [304, 95] width 40 height 11
select select "2"
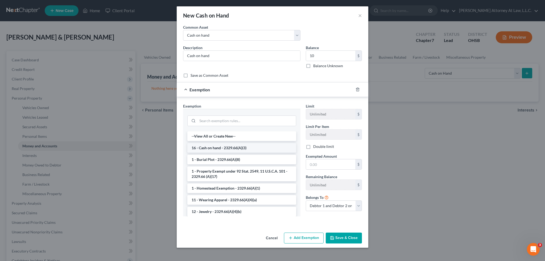
click at [221, 144] on li "16 - Cash on hand - 2329.66(A)(3)" at bounding box center [241, 148] width 109 height 10
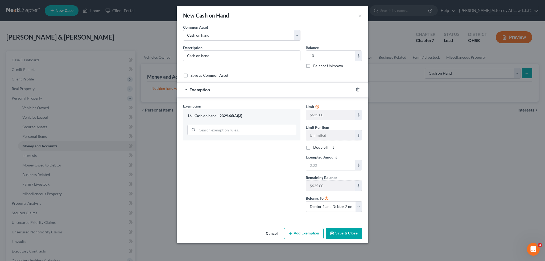
click at [342, 235] on button "Save & Close" at bounding box center [343, 233] width 36 height 11
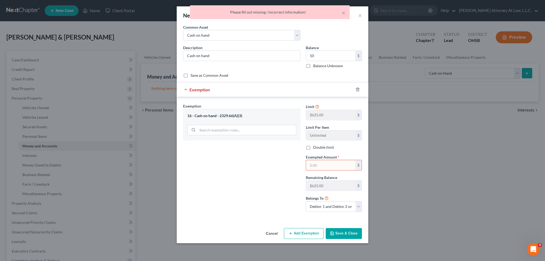
click at [331, 163] on input "text" at bounding box center [330, 165] width 49 height 10
type input "10"
click at [347, 233] on button "Save & Close" at bounding box center [343, 233] width 36 height 11
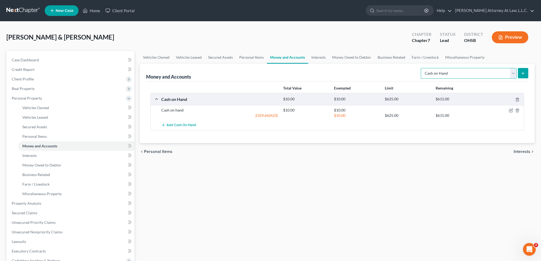
click at [514, 72] on select "Select Account Type Brokerage Cash on Hand Certificates of Deposit Checking Acc…" at bounding box center [468, 73] width 96 height 11
select select "checking"
click at [421, 68] on select "Select Account Type Brokerage Cash on Hand Certificates of Deposit Checking Acc…" at bounding box center [468, 73] width 96 height 11
click at [521, 73] on line "submit" at bounding box center [522, 73] width 2 height 0
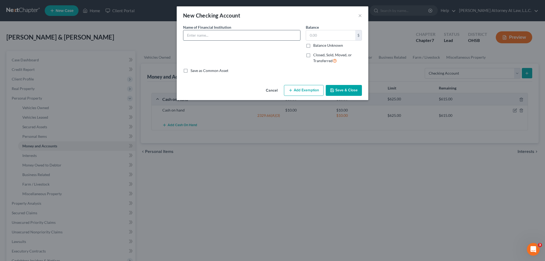
click at [201, 35] on input "text" at bounding box center [241, 35] width 117 height 10
type input "Merchants National Bank"
type input "1,000"
click at [307, 94] on button "Add Exemption" at bounding box center [304, 90] width 40 height 11
select select "2"
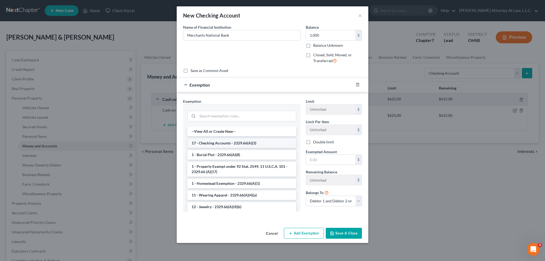
click at [224, 144] on li "17 - Checking Accounts - 2329.66(A)(3)" at bounding box center [241, 144] width 109 height 10
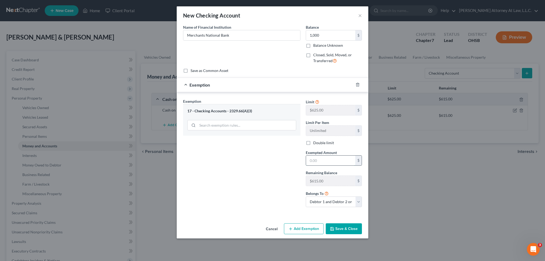
click at [330, 160] on input "text" at bounding box center [330, 161] width 49 height 10
type input "6"
type input "615"
click at [357, 202] on select "Debtor 1 only Debtor 2 only Debtor 1 and Debtor 2 only" at bounding box center [334, 202] width 56 height 11
select select "0"
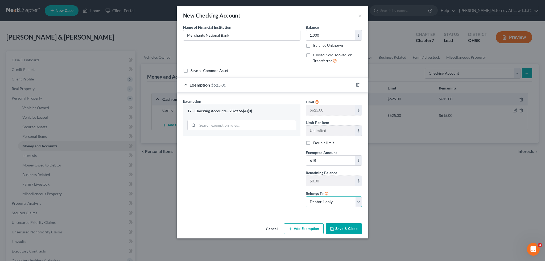
click at [306, 197] on select "Debtor 1 only Debtor 2 only Debtor 1 and Debtor 2 only" at bounding box center [334, 202] width 56 height 11
drag, startPoint x: 345, startPoint y: 228, endPoint x: 259, endPoint y: 174, distance: 102.3
click at [258, 176] on div "New Checking Account × An exemption set must first be selected from the Filing …" at bounding box center [272, 122] width 191 height 232
click at [313, 143] on label "Double limit" at bounding box center [323, 142] width 21 height 5
click at [315, 143] on input "Double limit" at bounding box center [316, 141] width 3 height 3
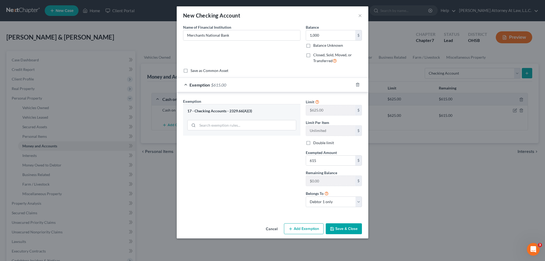
checkbox input "true"
click at [341, 228] on button "Save & Close" at bounding box center [343, 229] width 36 height 11
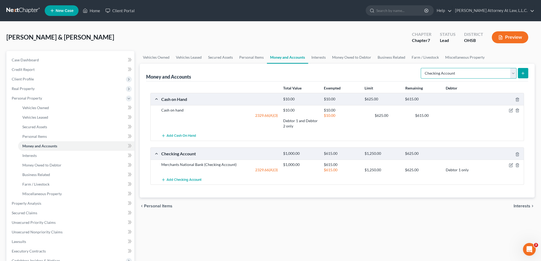
click at [514, 72] on select "Select Account Type Brokerage Cash on Hand Certificates of Deposit Checking Acc…" at bounding box center [468, 73] width 96 height 11
select select "savings"
click at [421, 68] on select "Select Account Type Brokerage Cash on Hand Certificates of Deposit Checking Acc…" at bounding box center [468, 73] width 96 height 11
click at [521, 73] on icon "submit" at bounding box center [522, 73] width 4 height 4
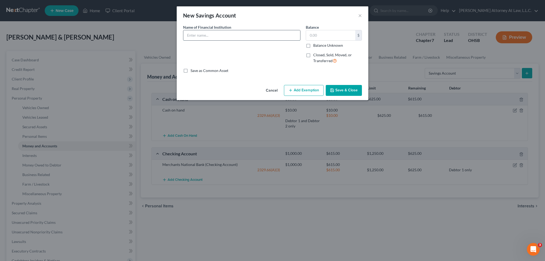
click at [244, 37] on input "text" at bounding box center [241, 35] width 117 height 10
type input "Merchants National Bank - Savings"
type input "1,500"
click at [315, 90] on button "Add Exemption" at bounding box center [304, 90] width 40 height 11
select select "2"
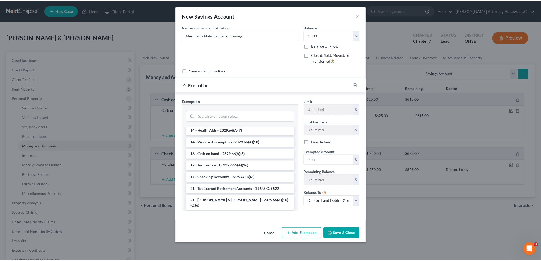
scroll to position [106, 0]
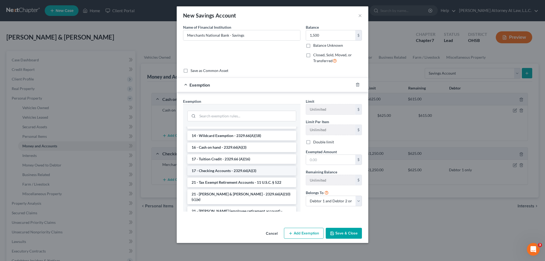
click at [221, 172] on li "17 - Checking Accounts - 2329.66(A)(3)" at bounding box center [241, 171] width 109 height 10
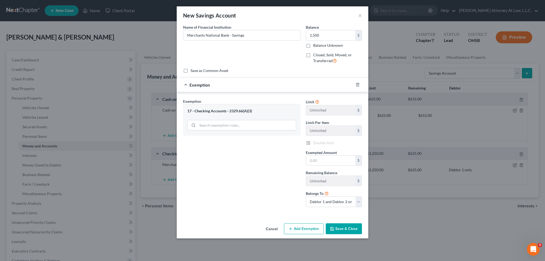
checkbox input "true"
click at [320, 160] on input "text" at bounding box center [330, 161] width 49 height 10
type input "0.00"
click at [357, 203] on select "Debtor 1 only Debtor 2 only Debtor 1 and Debtor 2 only" at bounding box center [334, 202] width 56 height 11
select select "0"
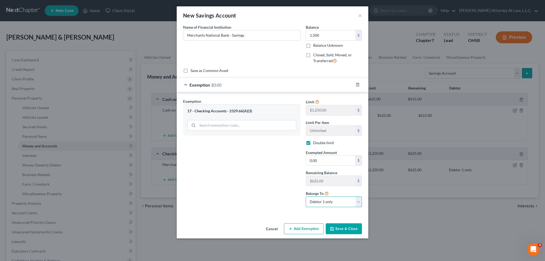
click at [306, 197] on select "Debtor 1 only Debtor 2 only Debtor 1 and Debtor 2 only" at bounding box center [334, 202] width 56 height 11
click at [340, 230] on button "Save & Close" at bounding box center [343, 229] width 36 height 11
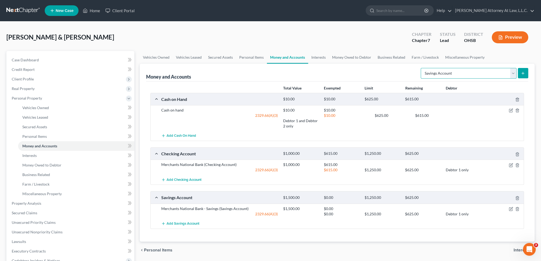
click at [513, 73] on select "Select Account Type Brokerage Cash on Hand Certificates of Deposit Checking Acc…" at bounding box center [468, 73] width 96 height 11
select select "checking"
click at [421, 68] on select "Select Account Type Brokerage Cash on Hand Certificates of Deposit Checking Acc…" at bounding box center [468, 73] width 96 height 11
click at [522, 71] on icon "submit" at bounding box center [522, 73] width 4 height 4
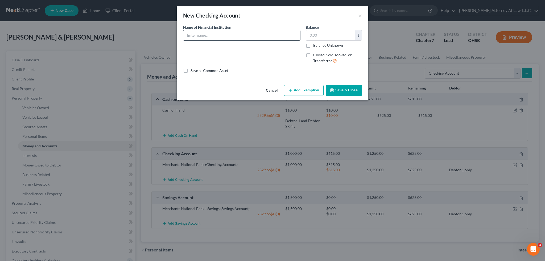
click at [230, 34] on input "text" at bounding box center [241, 35] width 117 height 10
type input "Kemba FCU - checking"
type input "1,300"
click at [308, 92] on button "Add Exemption" at bounding box center [304, 90] width 40 height 11
select select "2"
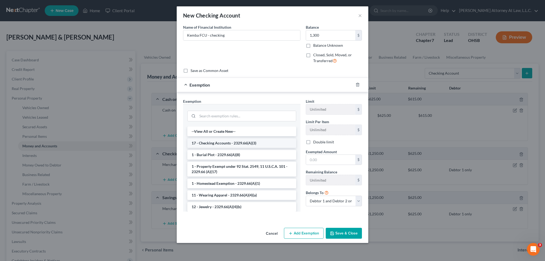
click at [261, 145] on li "17 - Checking Accounts - 2329.66(A)(3)" at bounding box center [241, 144] width 109 height 10
checkbox input "true"
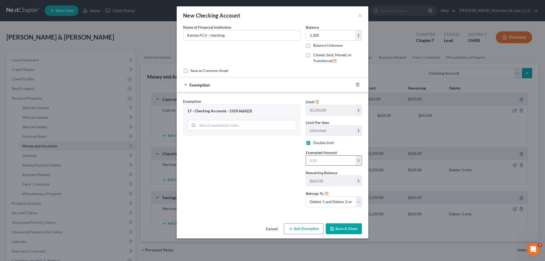
click at [320, 158] on input "text" at bounding box center [330, 161] width 49 height 10
type input "625"
click at [358, 202] on select "Debtor 1 only Debtor 2 only Debtor 1 and Debtor 2 only" at bounding box center [334, 202] width 56 height 11
click at [306, 197] on select "Debtor 1 only Debtor 2 only Debtor 1 and Debtor 2 only" at bounding box center [334, 202] width 56 height 11
click at [358, 201] on select "Debtor 1 only Debtor 2 only Debtor 1 and Debtor 2 only" at bounding box center [334, 202] width 56 height 11
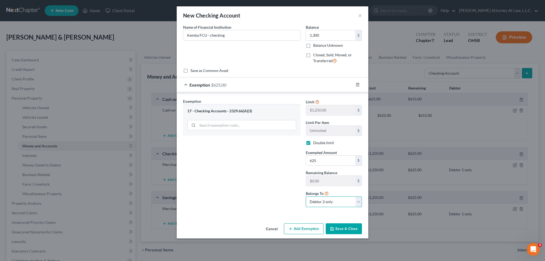
select select "0"
click at [306, 197] on select "Debtor 1 only Debtor 2 only Debtor 1 and Debtor 2 only" at bounding box center [334, 202] width 56 height 11
click at [340, 230] on button "Save & Close" at bounding box center [343, 229] width 36 height 11
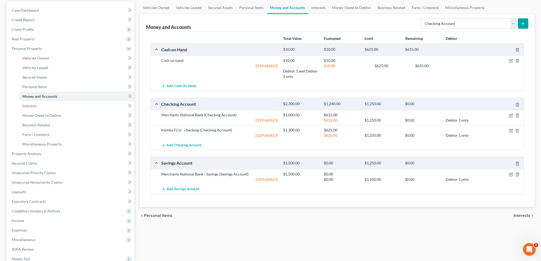
scroll to position [53, 0]
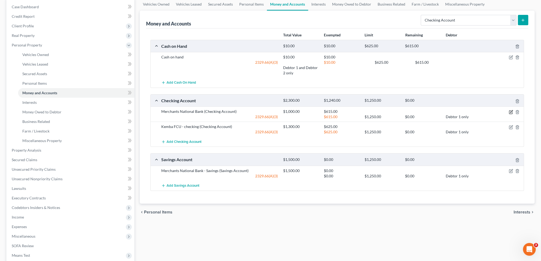
click at [511, 111] on icon "button" at bounding box center [511, 111] width 2 height 2
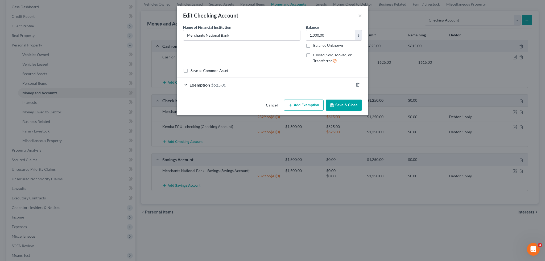
click at [197, 85] on span "Exemption" at bounding box center [199, 84] width 20 height 5
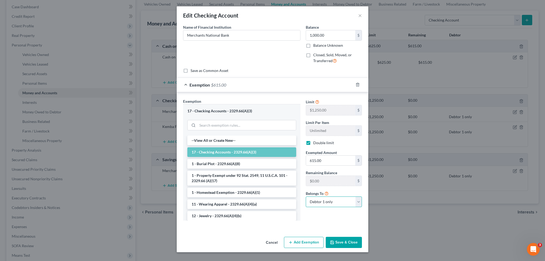
click at [358, 202] on select "Debtor 1 only Debtor 2 only Debtor 1 and Debtor 2 only" at bounding box center [334, 202] width 56 height 11
select select "1"
click at [306, 197] on select "Debtor 1 only Debtor 2 only Debtor 1 and Debtor 2 only" at bounding box center [334, 202] width 56 height 11
click at [341, 244] on button "Save & Close" at bounding box center [343, 242] width 36 height 11
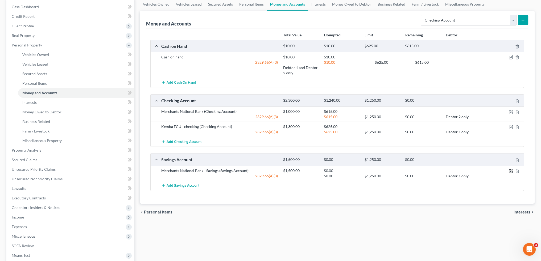
click at [511, 170] on icon "button" at bounding box center [510, 171] width 4 height 4
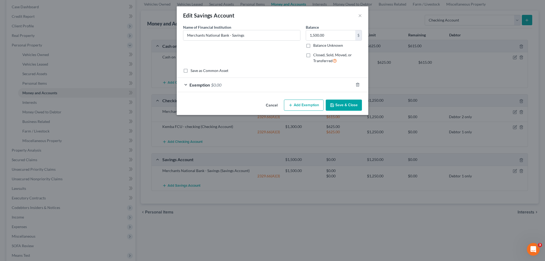
click at [205, 83] on span "Exemption" at bounding box center [199, 84] width 20 height 5
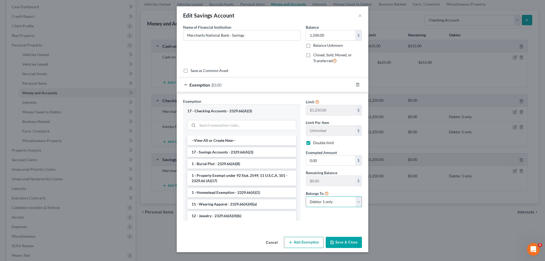
click at [358, 203] on select "Debtor 1 only Debtor 2 only Debtor 1 and Debtor 2 only" at bounding box center [334, 202] width 56 height 11
select select "1"
click at [306, 197] on select "Debtor 1 only Debtor 2 only Debtor 1 and Debtor 2 only" at bounding box center [334, 202] width 56 height 11
click at [341, 243] on button "Save & Close" at bounding box center [343, 242] width 36 height 11
